Goal: Answer question/provide support

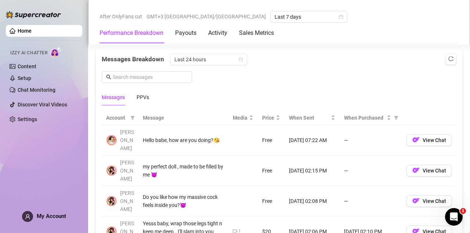
scroll to position [638, 0]
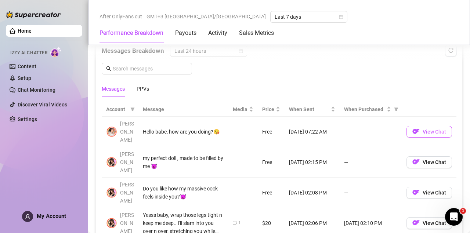
click at [423, 129] on span "View Chat" at bounding box center [433, 132] width 23 height 6
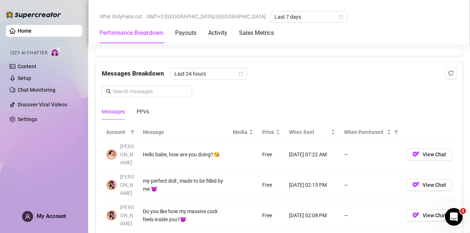
scroll to position [619, 0]
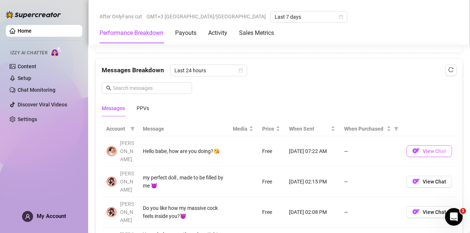
click at [423, 148] on span "View Chat" at bounding box center [433, 151] width 23 height 6
click at [419, 147] on img "button" at bounding box center [415, 150] width 7 height 7
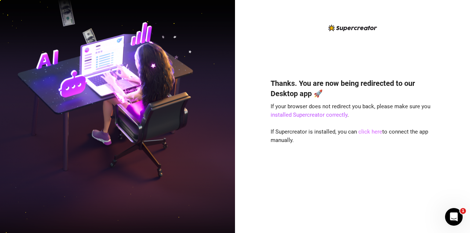
click at [367, 132] on link "click here" at bounding box center [370, 131] width 24 height 7
